Goal: Transaction & Acquisition: Obtain resource

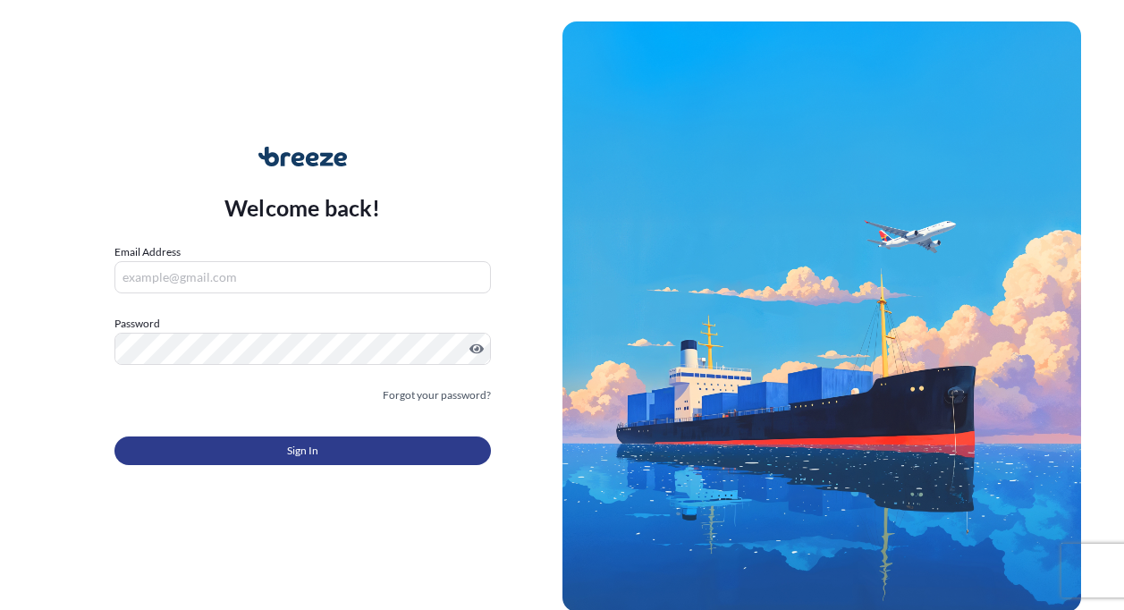
type input "[EMAIL_ADDRESS][DOMAIN_NAME]"
click at [284, 455] on button "Sign In" at bounding box center [302, 451] width 377 height 29
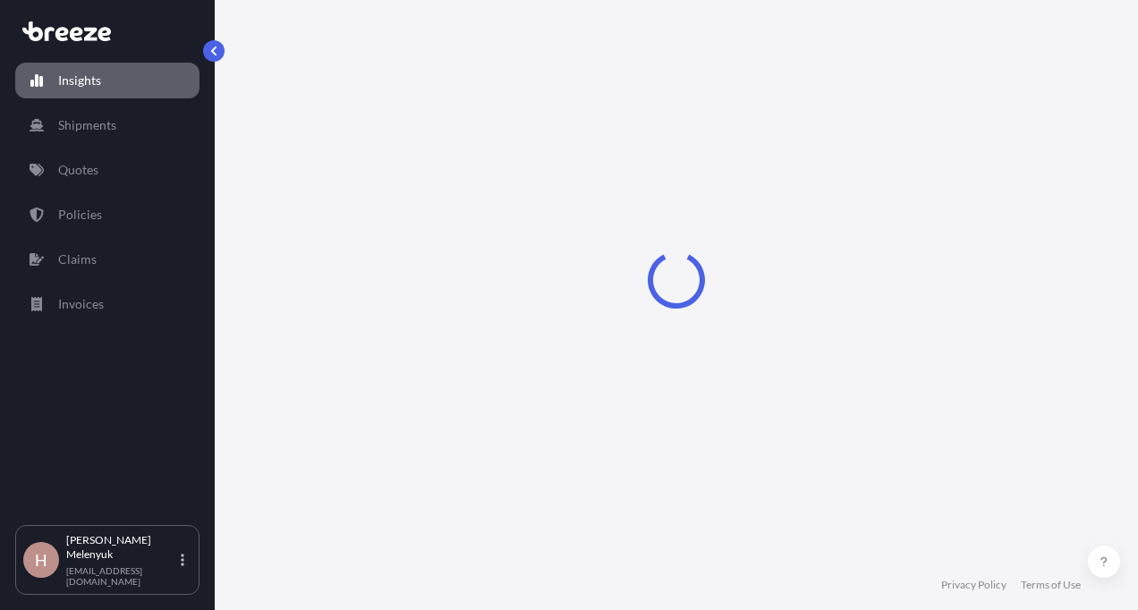
select select "2025"
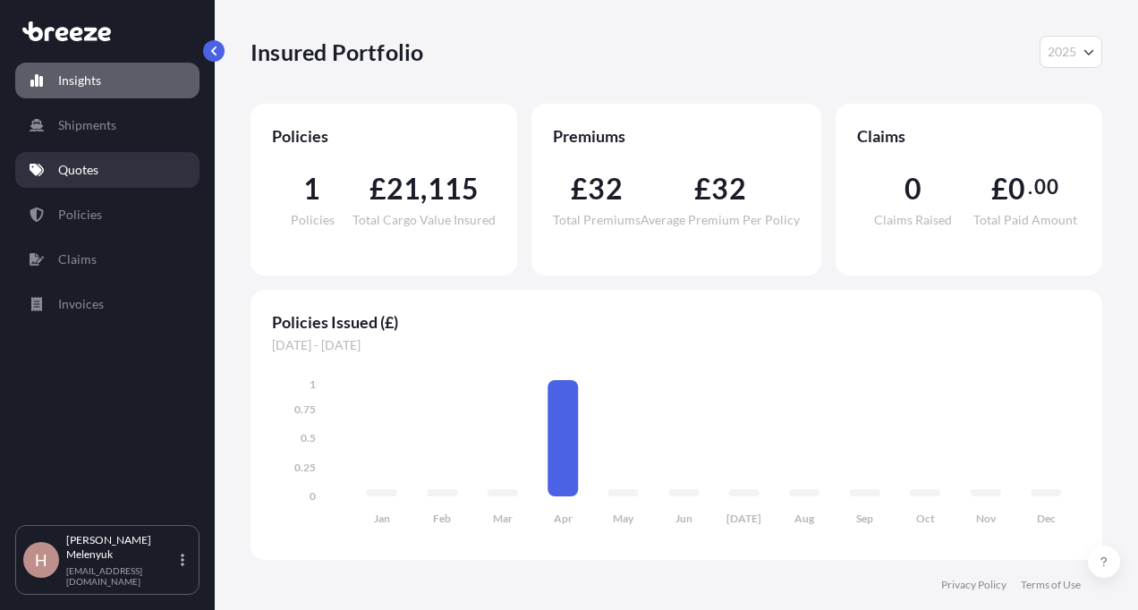
click at [95, 179] on link "Quotes" at bounding box center [107, 170] width 184 height 36
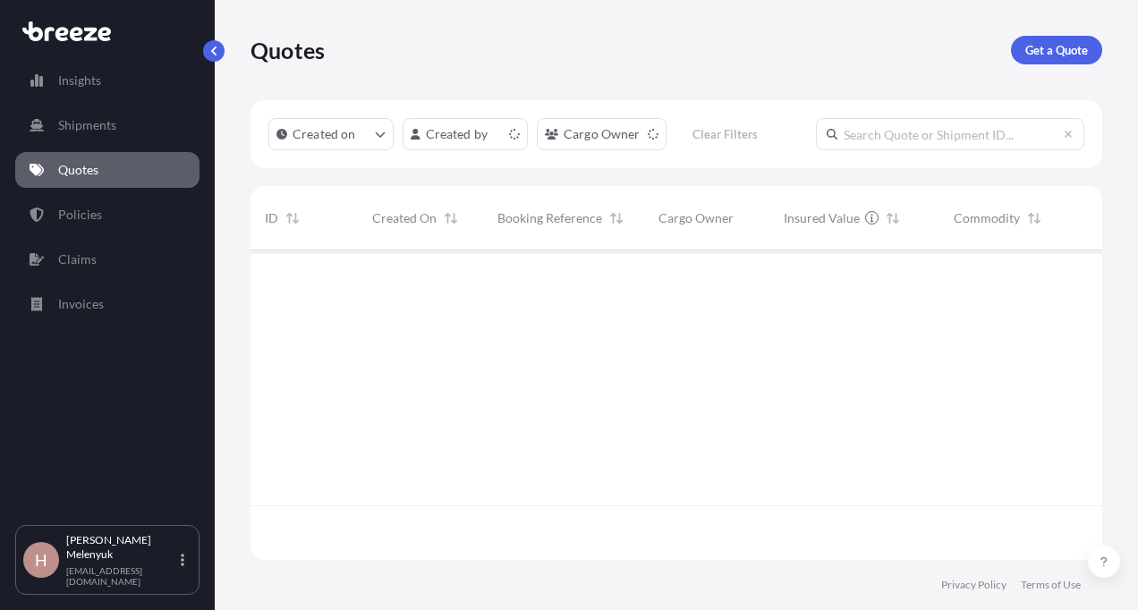
scroll to position [306, 838]
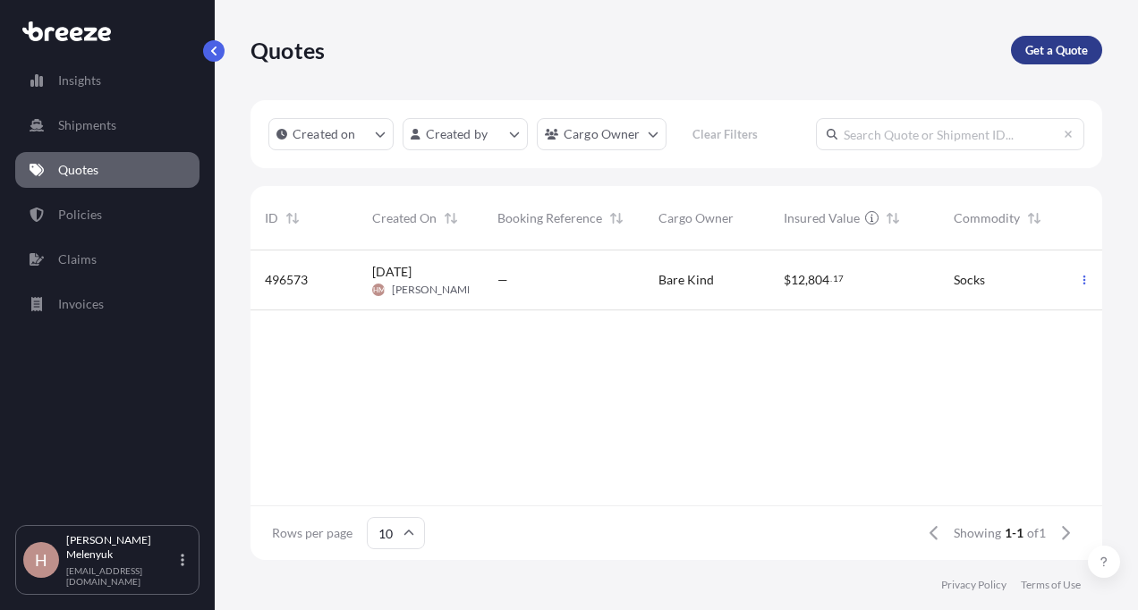
click at [1045, 48] on p "Get a Quote" at bounding box center [1056, 50] width 63 height 18
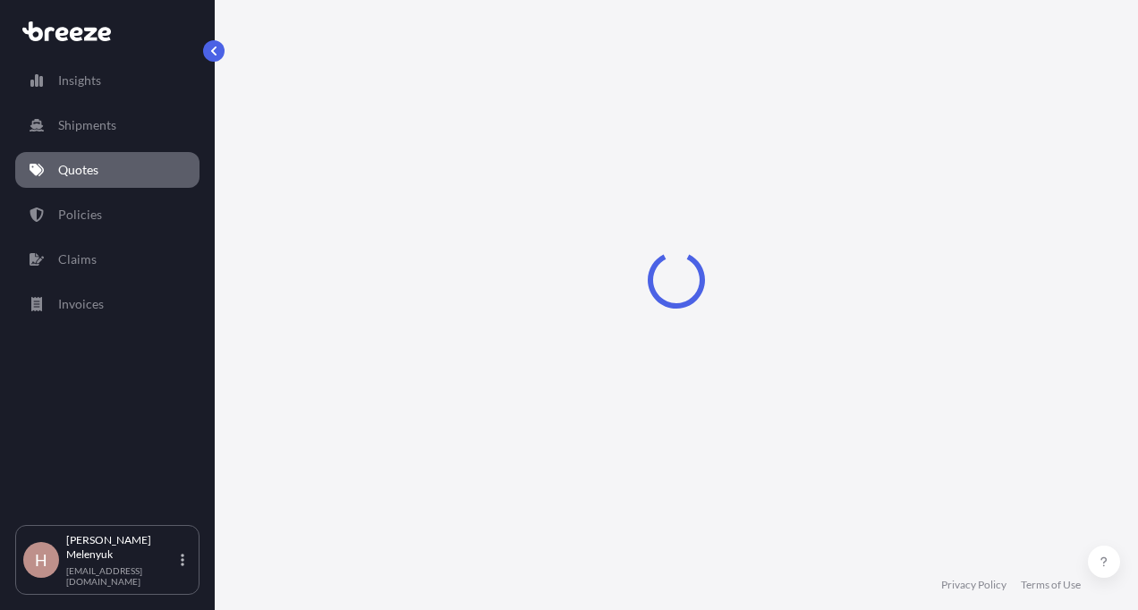
select select "Road"
select select "Sea"
select select "1"
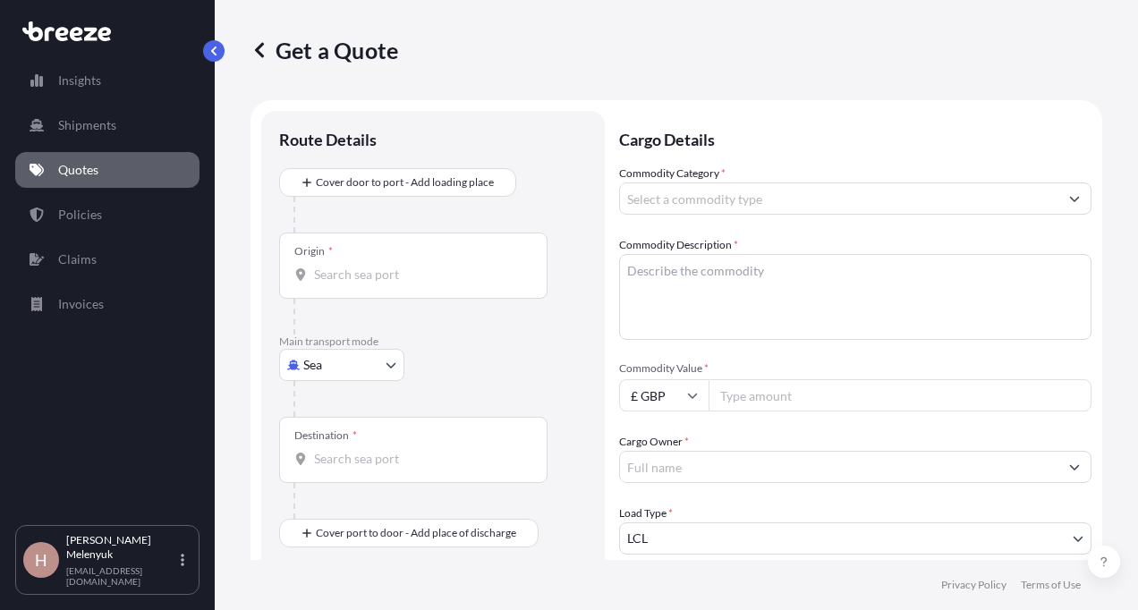
scroll to position [29, 0]
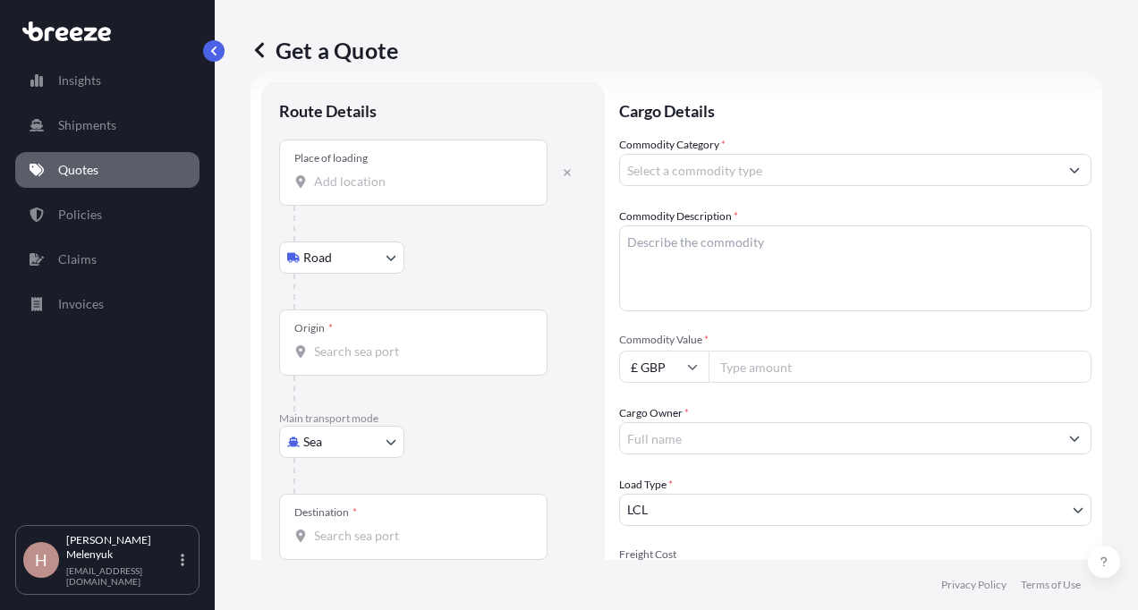
click at [351, 181] on input "Place of loading" at bounding box center [419, 182] width 211 height 18
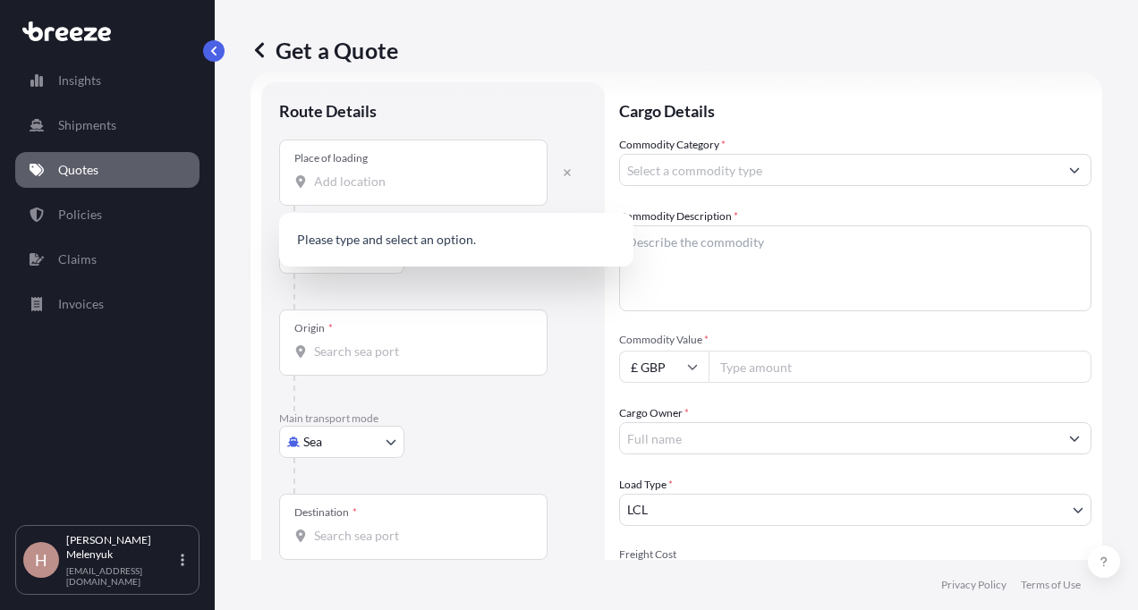
click at [468, 296] on div at bounding box center [439, 292] width 293 height 36
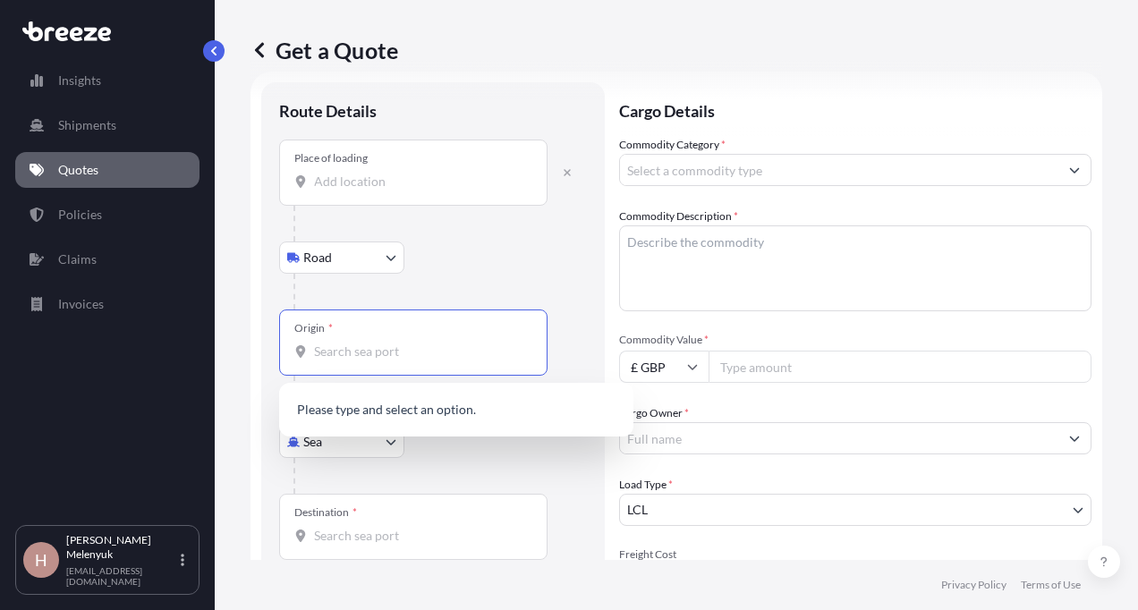
click at [343, 354] on input "Origin *" at bounding box center [419, 352] width 211 height 18
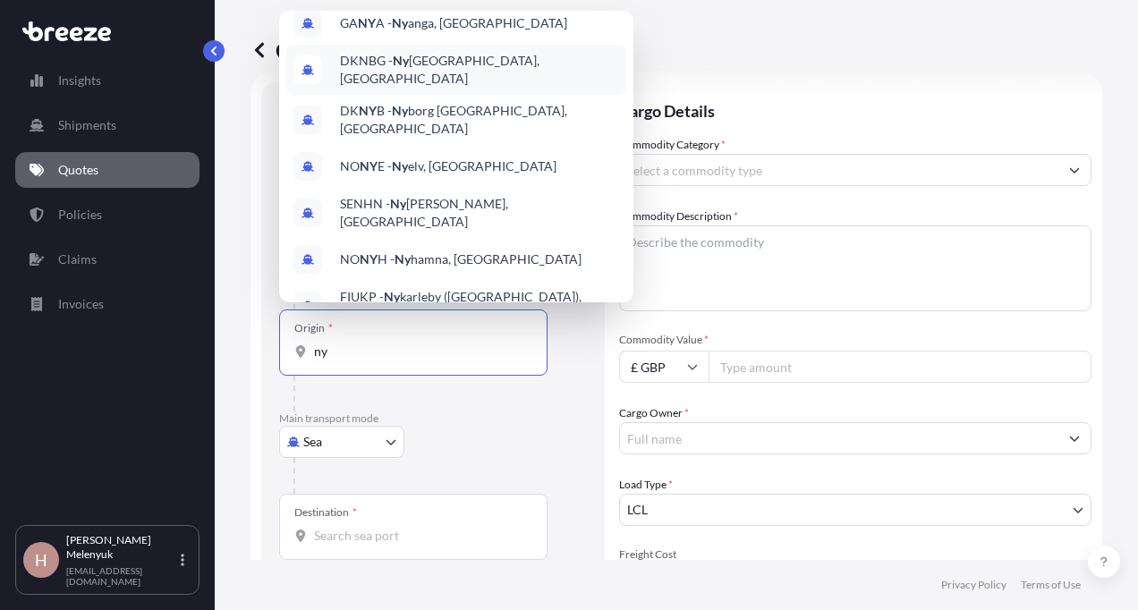
scroll to position [0, 0]
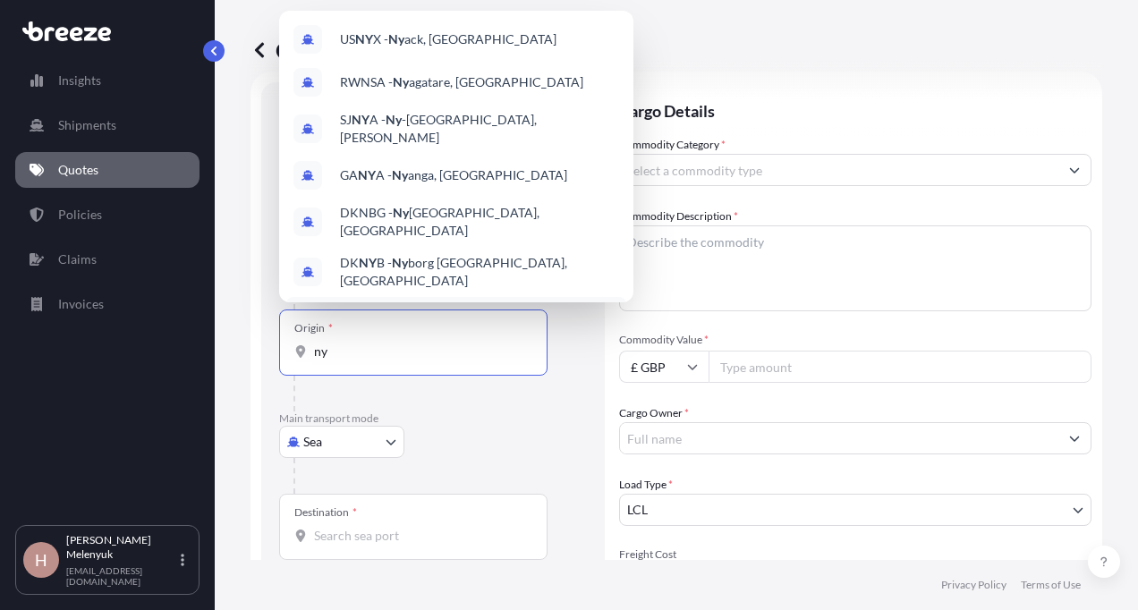
click at [351, 345] on input "ny" at bounding box center [419, 352] width 211 height 18
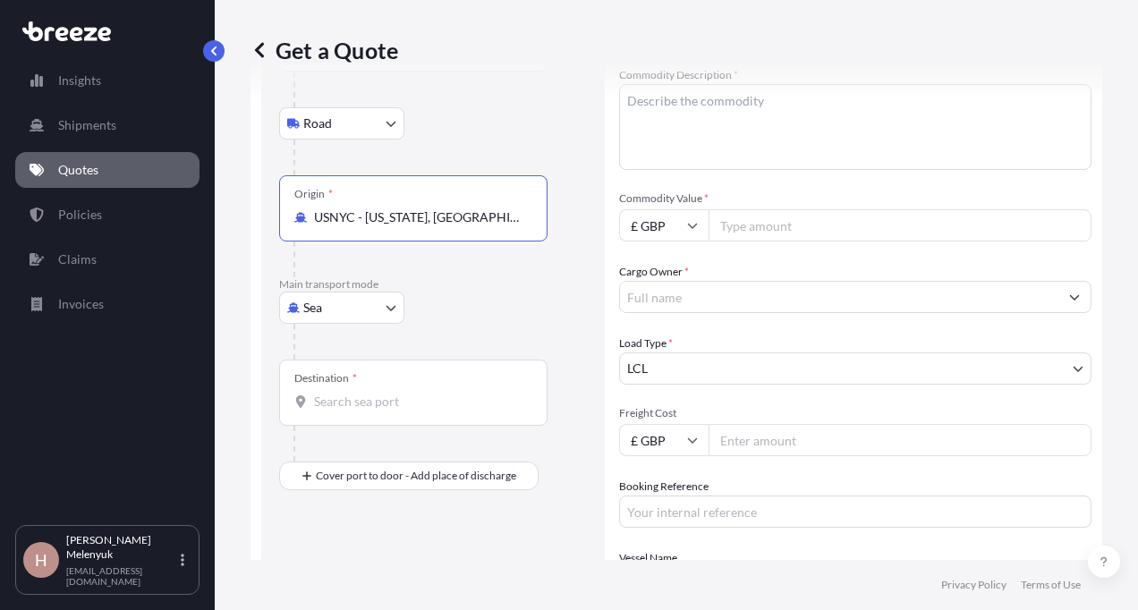
scroll to position [212, 0]
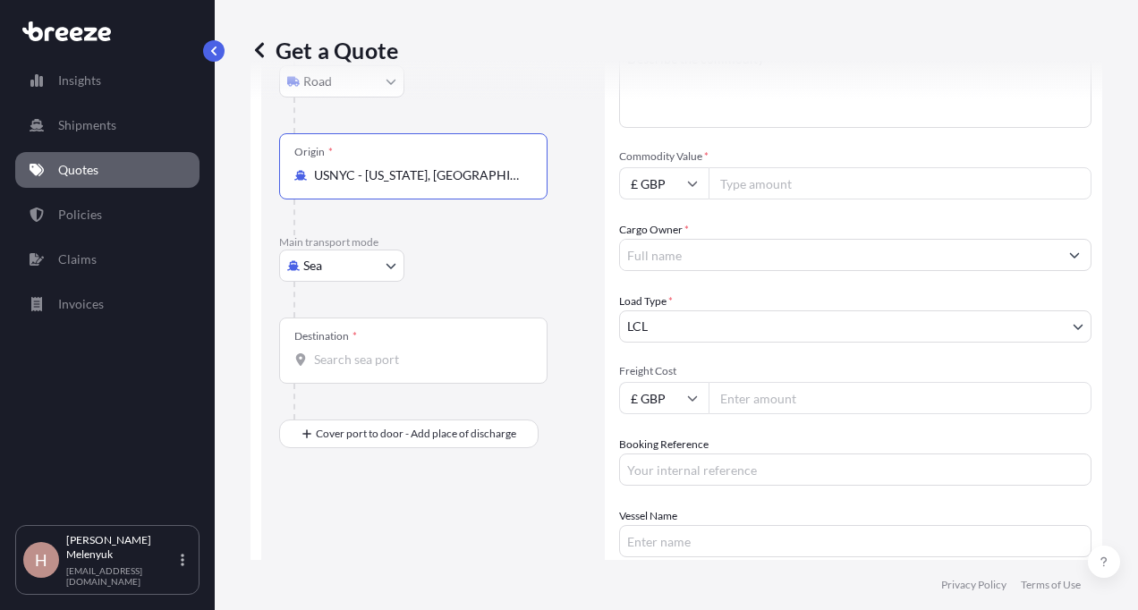
type input "USNYC - [US_STATE], [GEOGRAPHIC_DATA]"
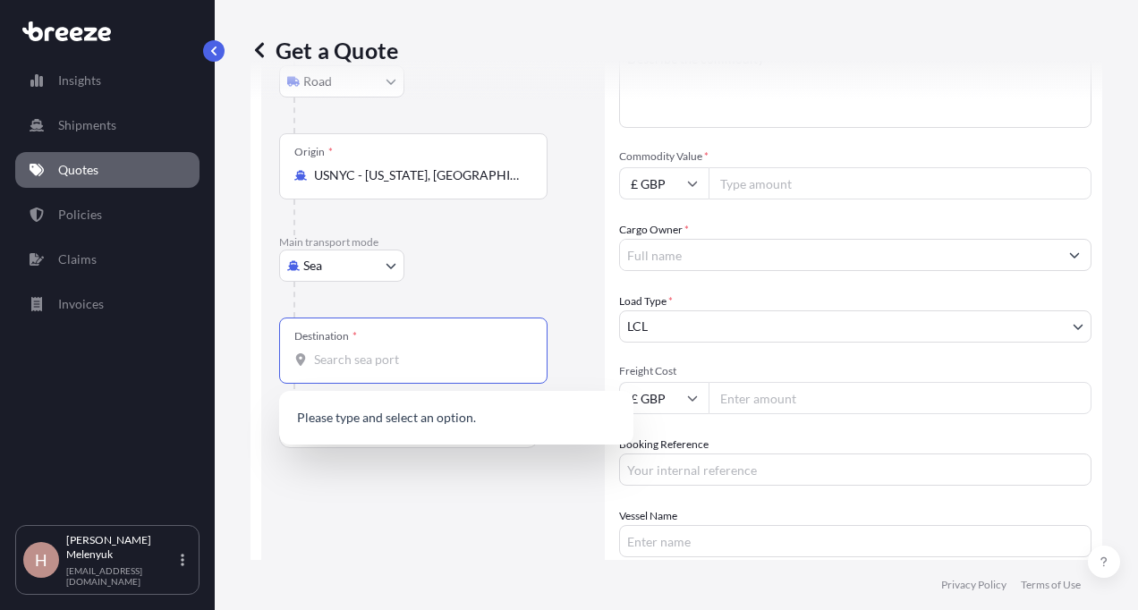
click at [413, 360] on input "Destination *" at bounding box center [419, 360] width 211 height 18
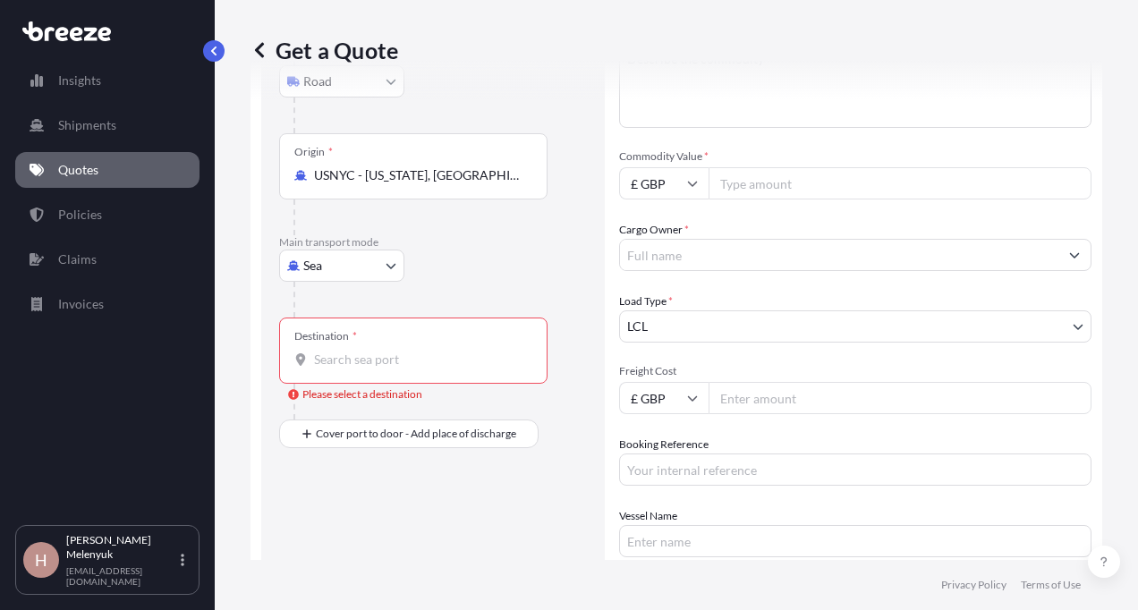
click at [417, 375] on div "Destination *" at bounding box center [413, 351] width 268 height 66
click at [417, 369] on input "Destination * Please select a destination" at bounding box center [419, 360] width 211 height 18
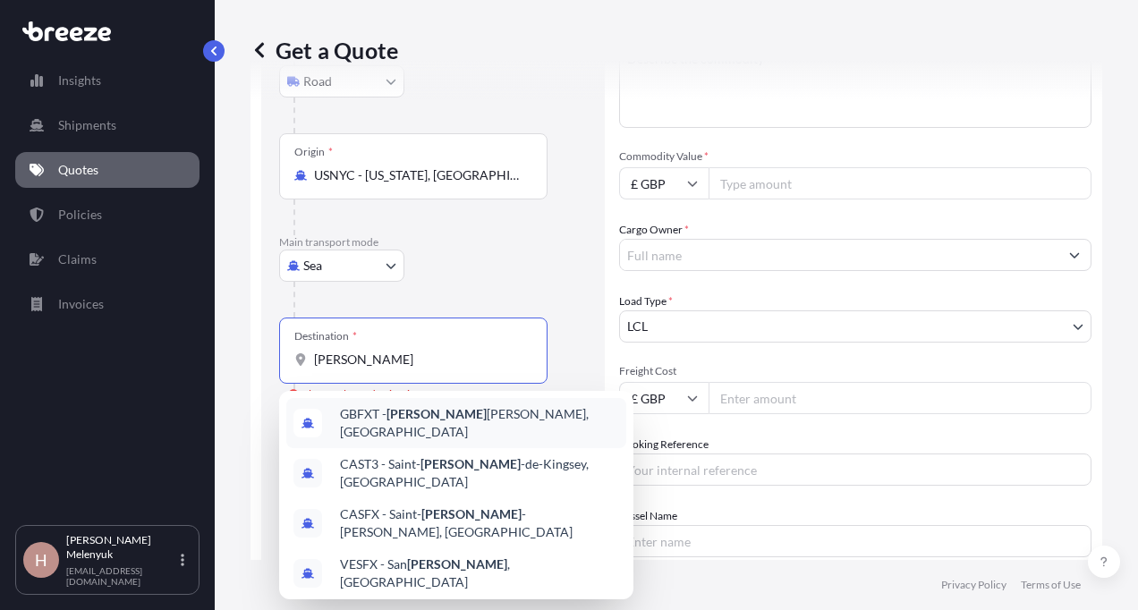
click at [437, 417] on span "GBFXT - [PERSON_NAME], [GEOGRAPHIC_DATA]" at bounding box center [479, 423] width 279 height 36
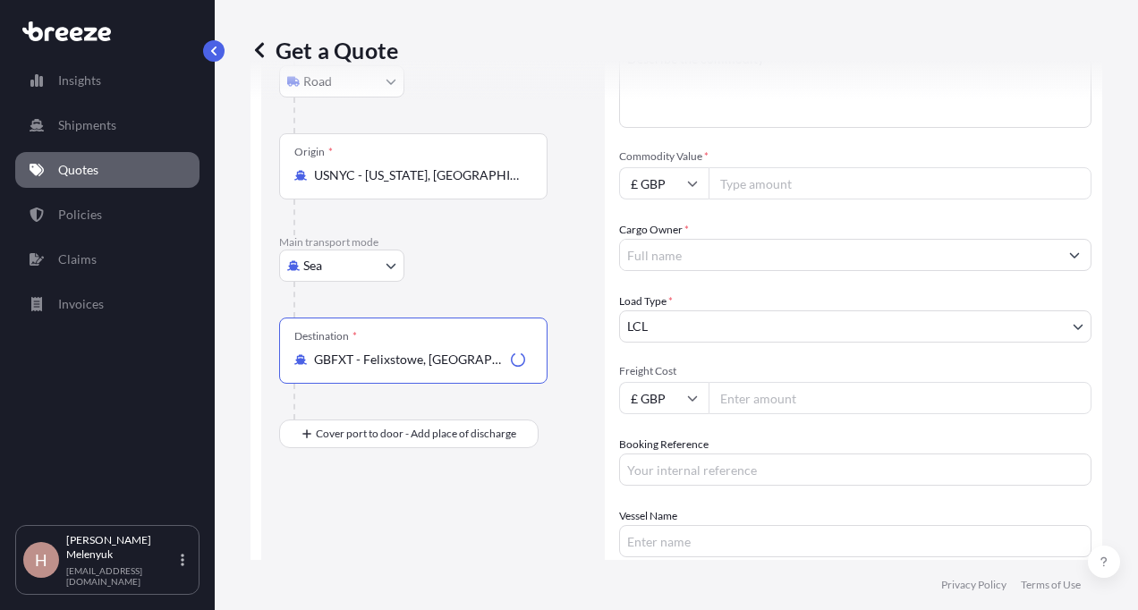
scroll to position [0, 0]
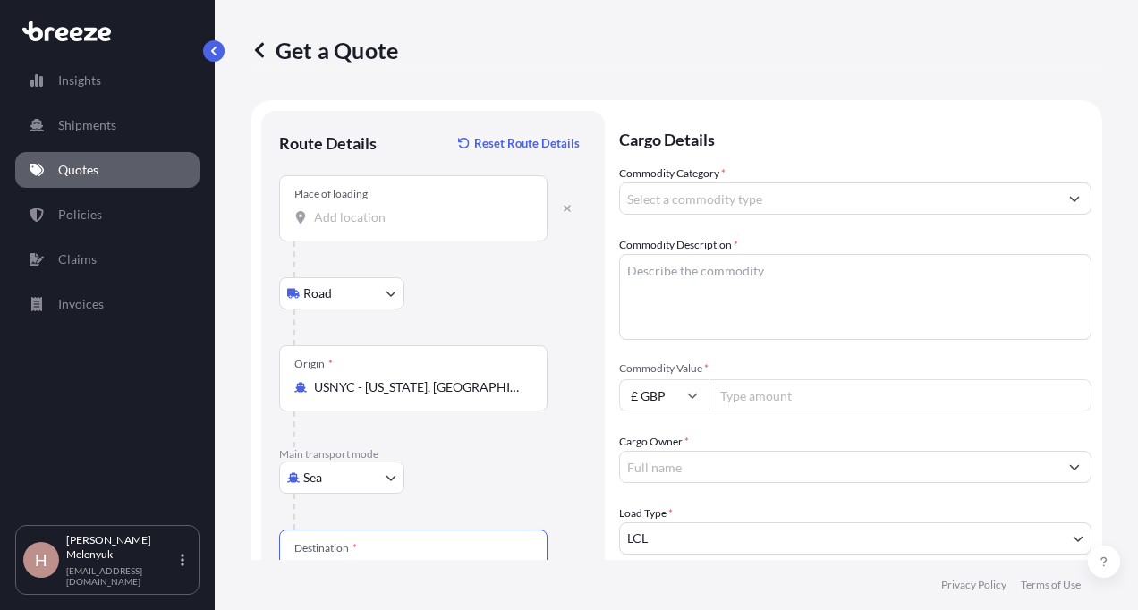
type input "GBFXT - Felixstowe, [GEOGRAPHIC_DATA]"
click at [371, 216] on input "Place of loading" at bounding box center [419, 217] width 211 height 18
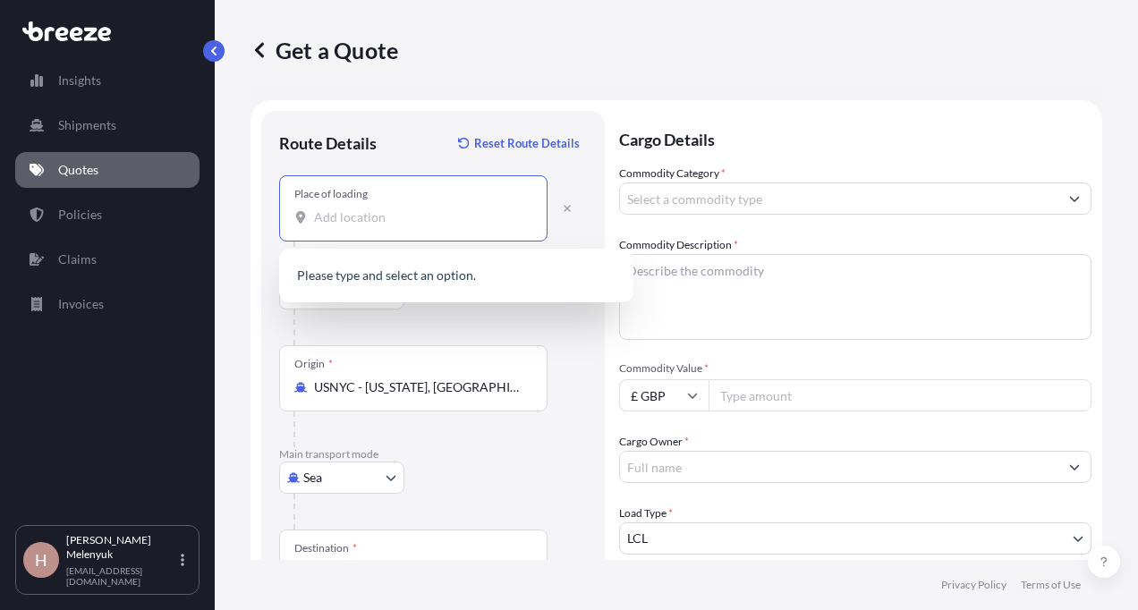
paste input "RI 02818"
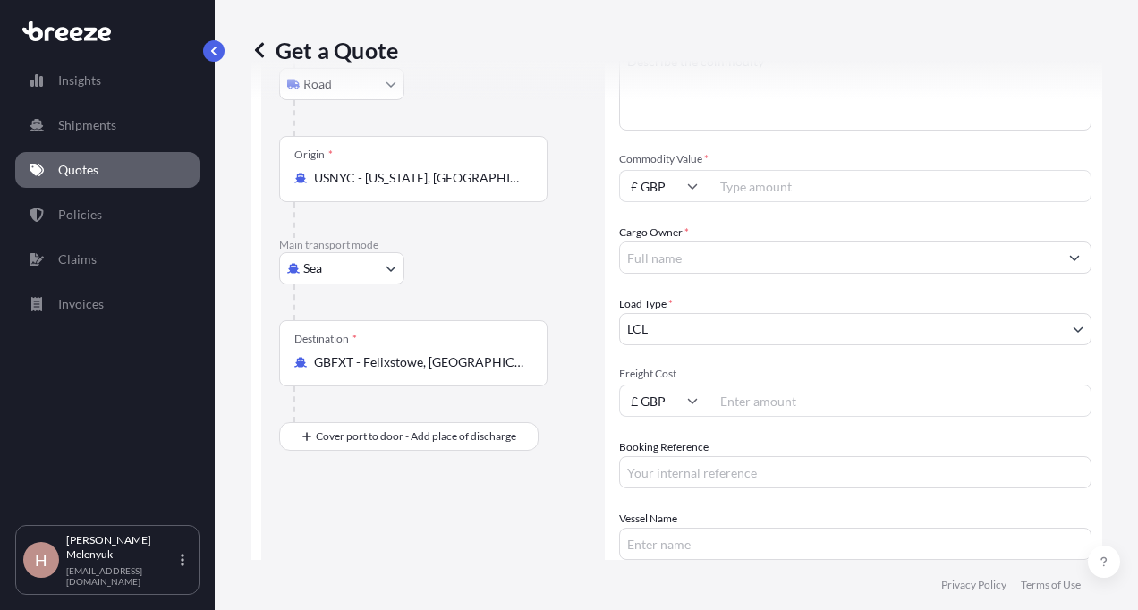
scroll to position [210, 0]
type input "[GEOGRAPHIC_DATA], [GEOGRAPHIC_DATA]"
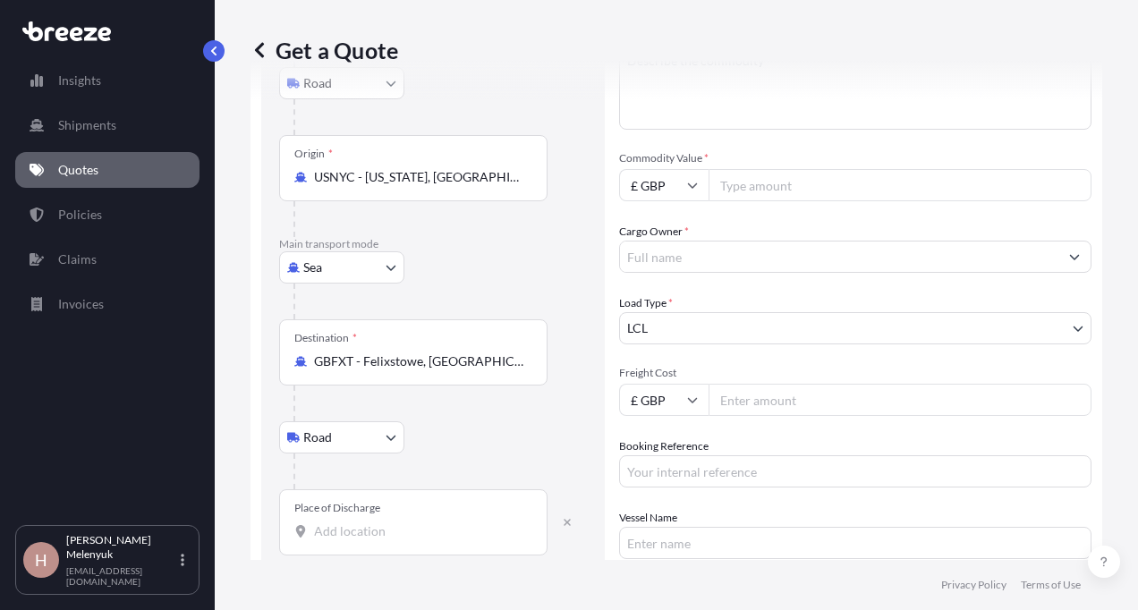
click at [353, 526] on input "Place of Discharge" at bounding box center [419, 531] width 211 height 18
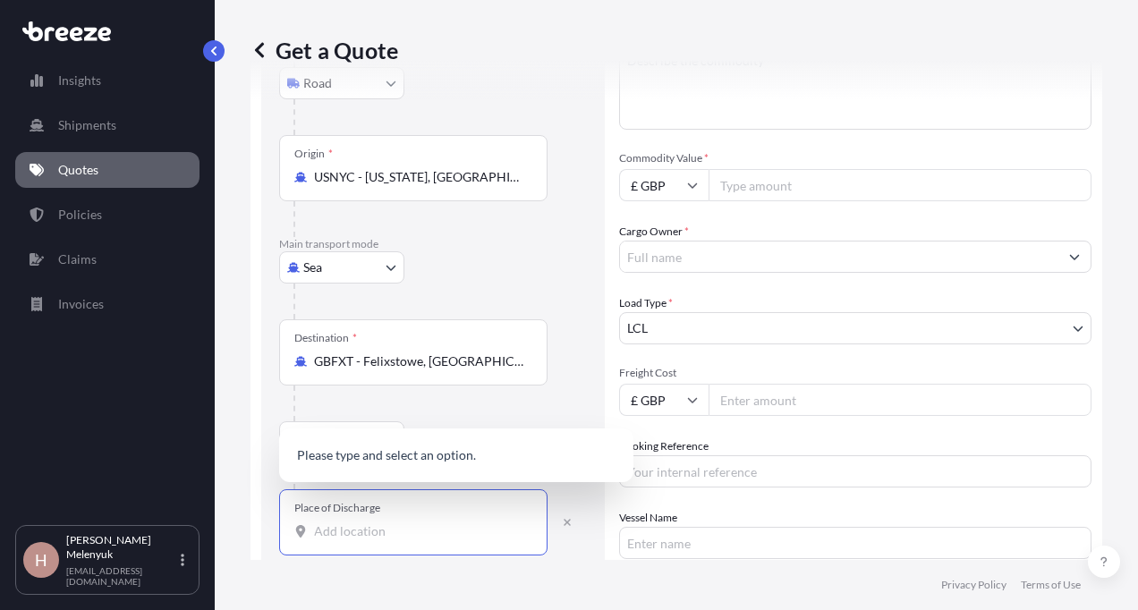
paste input "PE2 6BJ"
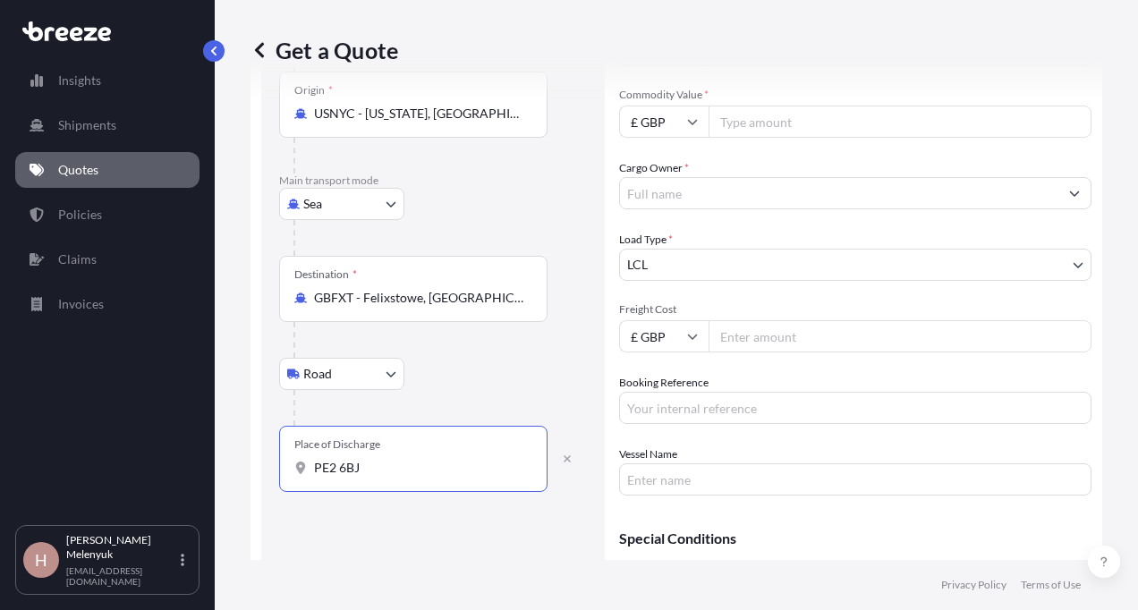
scroll to position [271, 0]
type input "PE2 6BJ"
click at [677, 196] on input "Cargo Owner *" at bounding box center [839, 196] width 438 height 32
